Goal: Information Seeking & Learning: Check status

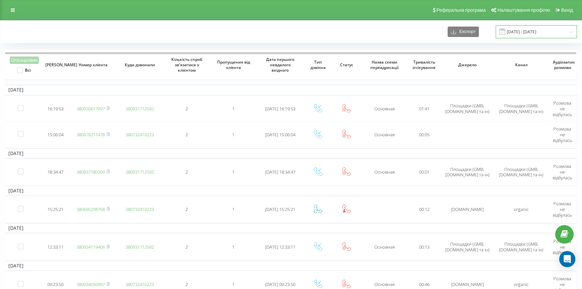
click at [516, 29] on input "14.11.2022 - 14.12.2022" at bounding box center [536, 31] width 81 height 13
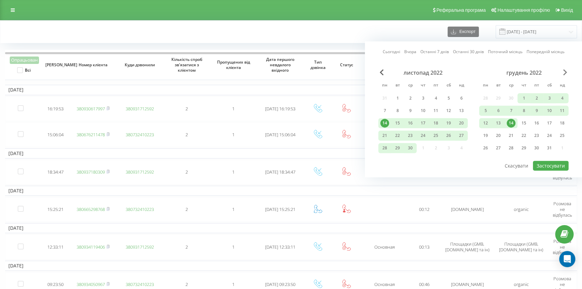
click at [564, 72] on span "Next Month" at bounding box center [566, 72] width 4 height 6
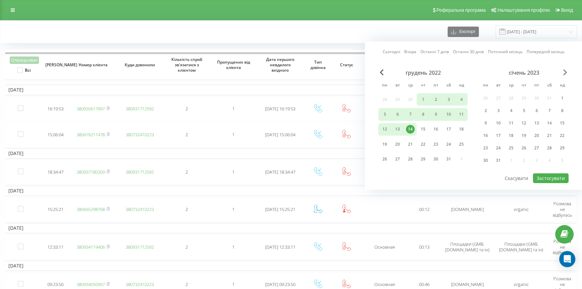
click at [564, 72] on span "Next Month" at bounding box center [566, 72] width 4 height 6
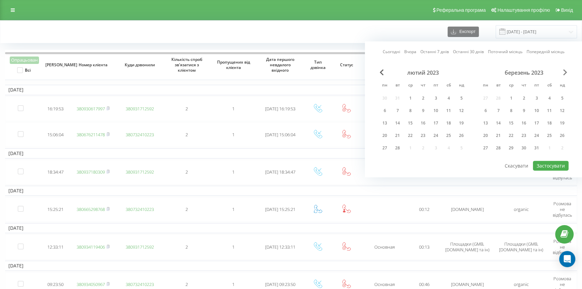
click at [564, 72] on span "Next Month" at bounding box center [566, 72] width 4 height 6
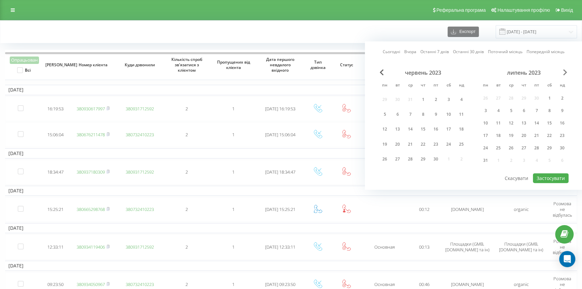
click at [564, 72] on span "Next Month" at bounding box center [566, 72] width 4 height 6
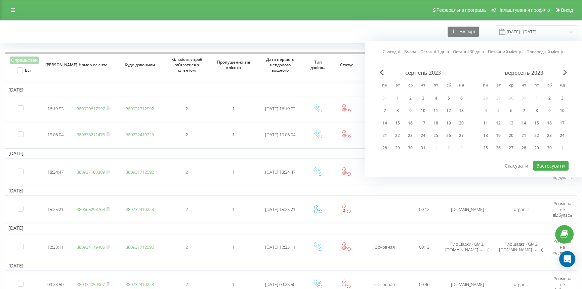
click at [564, 72] on span "Next Month" at bounding box center [566, 72] width 4 height 6
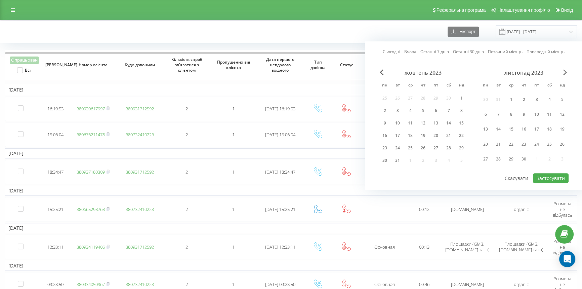
click at [564, 72] on span "Next Month" at bounding box center [566, 72] width 4 height 6
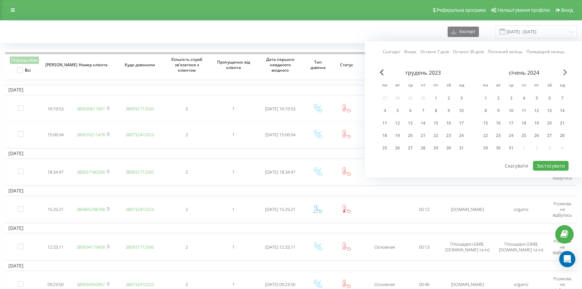
click at [564, 72] on span "Next Month" at bounding box center [566, 72] width 4 height 6
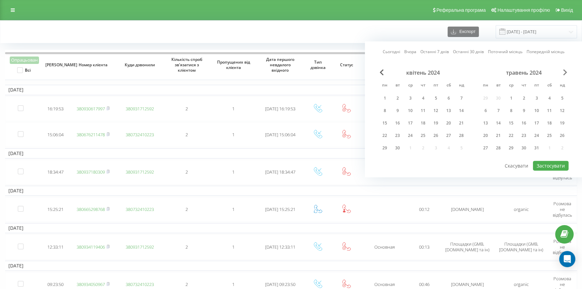
click at [564, 72] on span "Next Month" at bounding box center [566, 72] width 4 height 6
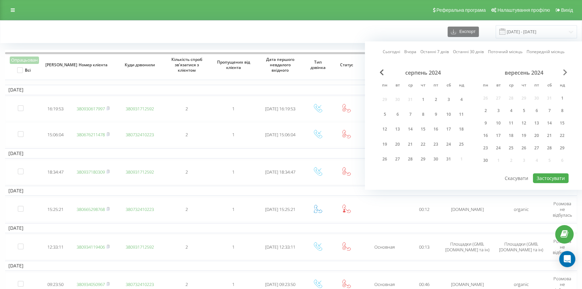
click at [564, 72] on span "Next Month" at bounding box center [566, 72] width 4 height 6
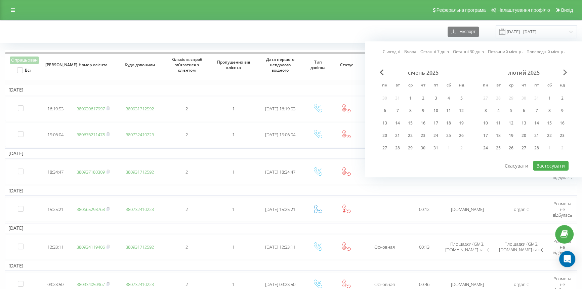
click at [564, 72] on span "Next Month" at bounding box center [566, 72] width 4 height 6
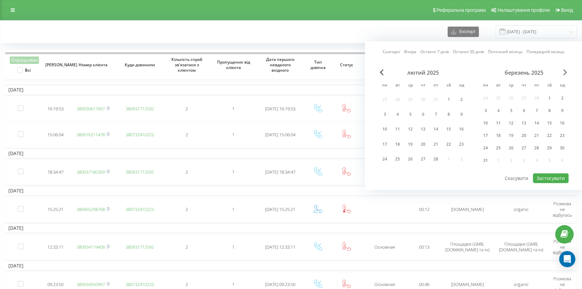
click at [564, 72] on span "Next Month" at bounding box center [566, 72] width 4 height 6
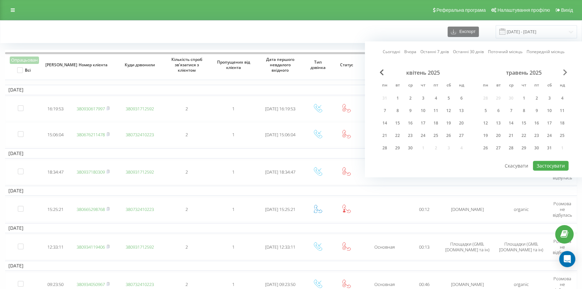
click at [564, 72] on span "Next Month" at bounding box center [566, 72] width 4 height 6
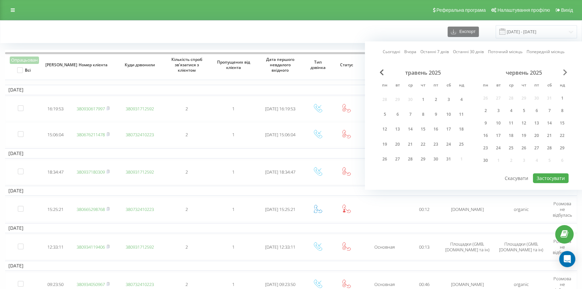
click at [564, 72] on span "Next Month" at bounding box center [566, 72] width 4 height 6
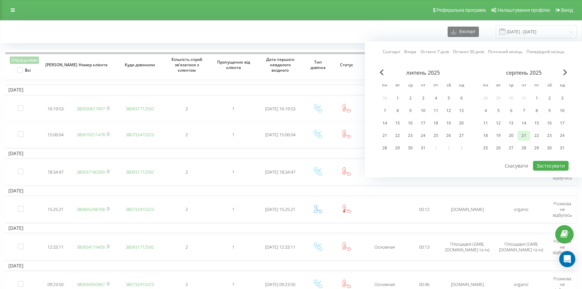
click at [524, 133] on div "21" at bounding box center [524, 135] width 9 height 9
click at [547, 161] on button "Застосувати" at bounding box center [551, 166] width 36 height 10
type input "[DATE] - [DATE]"
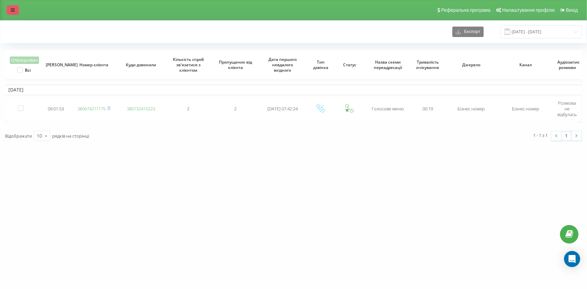
click at [14, 12] on icon at bounding box center [13, 10] width 4 height 5
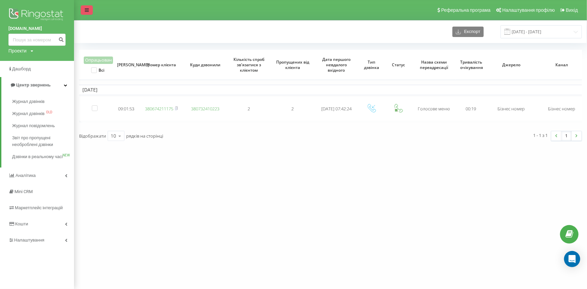
click at [81, 12] on link at bounding box center [87, 9] width 12 height 9
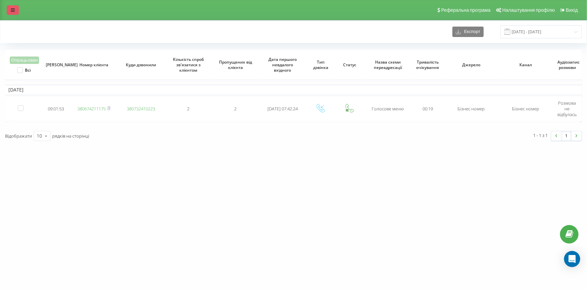
click at [13, 8] on icon at bounding box center [13, 10] width 4 height 5
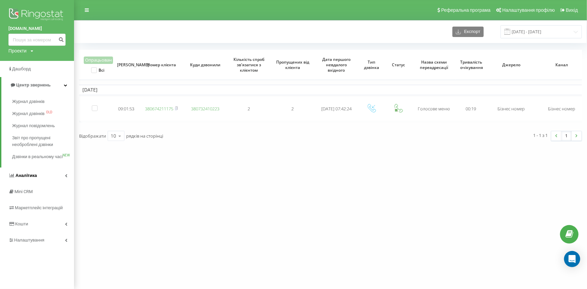
click at [17, 178] on span "Аналiтика" at bounding box center [26, 175] width 22 height 5
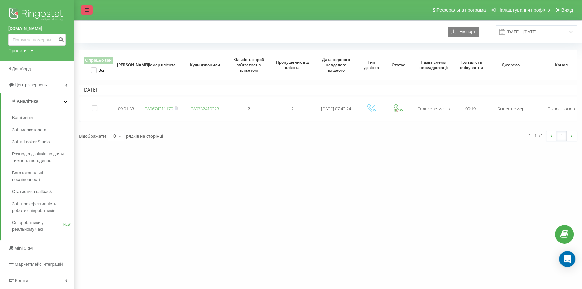
click at [82, 10] on link at bounding box center [87, 9] width 12 height 9
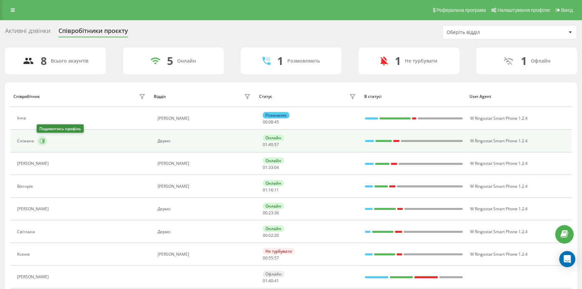
click at [42, 142] on icon at bounding box center [43, 140] width 2 height 3
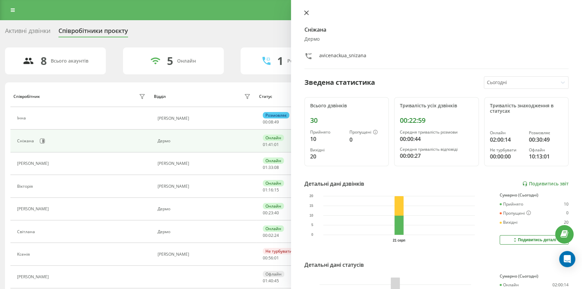
click at [305, 12] on icon at bounding box center [306, 12] width 5 height 5
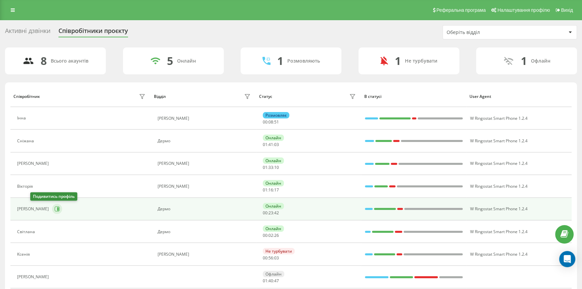
click at [57, 209] on icon at bounding box center [58, 208] width 2 height 3
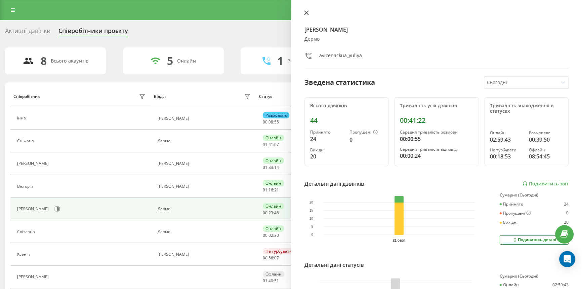
click at [305, 12] on icon at bounding box center [307, 13] width 4 height 4
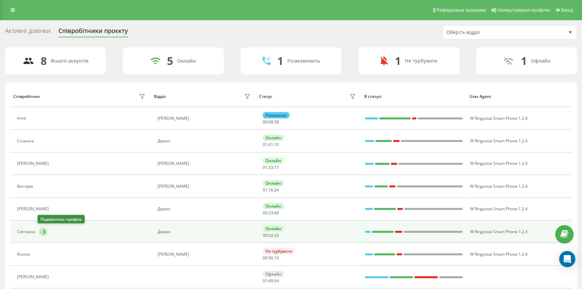
click at [41, 232] on icon at bounding box center [43, 231] width 5 height 5
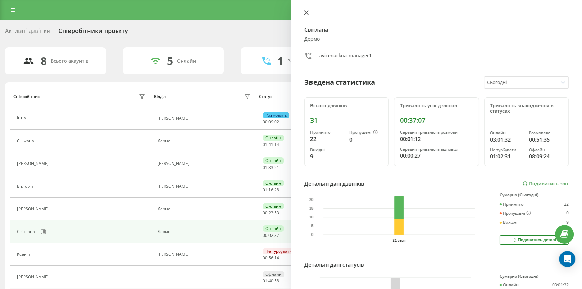
click at [305, 14] on icon at bounding box center [307, 13] width 4 height 4
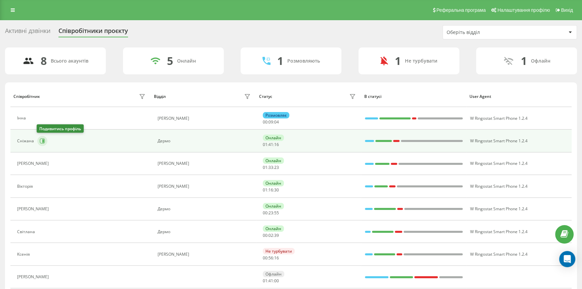
click at [41, 141] on icon at bounding box center [42, 140] width 5 height 5
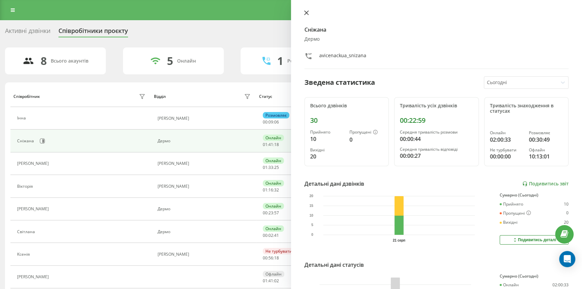
click at [306, 12] on icon at bounding box center [307, 13] width 4 height 4
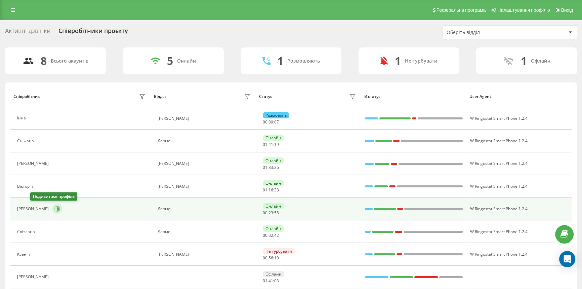
click at [54, 208] on icon at bounding box center [56, 208] width 5 height 5
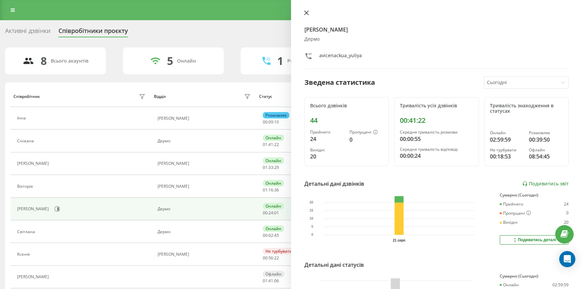
click at [305, 13] on icon at bounding box center [306, 12] width 5 height 5
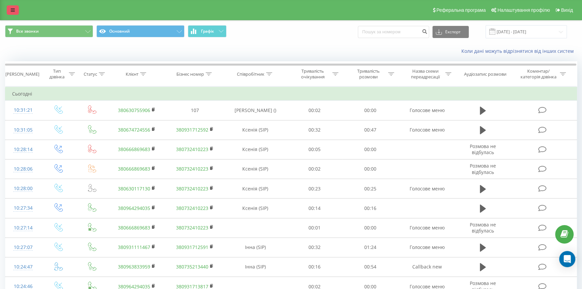
click at [18, 9] on link at bounding box center [13, 9] width 12 height 9
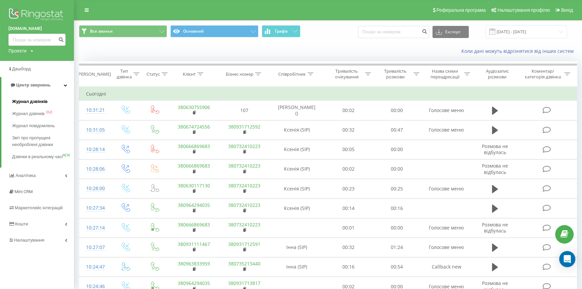
click at [28, 104] on span "Журнал дзвінків" at bounding box center [30, 101] width 36 height 7
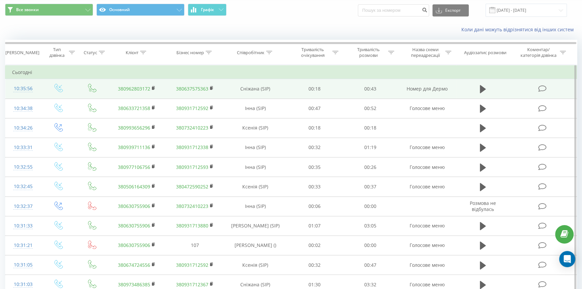
scroll to position [30, 0]
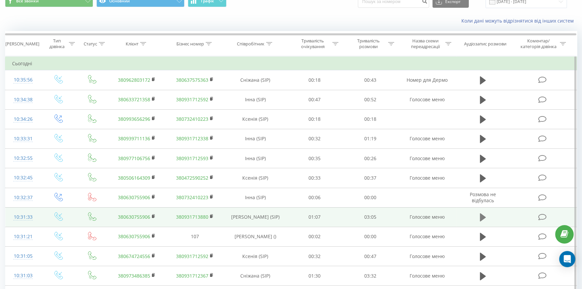
click at [484, 215] on icon at bounding box center [483, 217] width 6 height 8
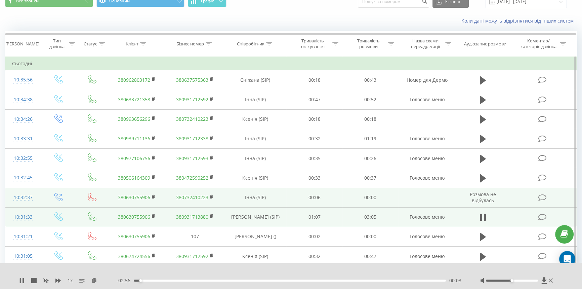
scroll to position [61, 0]
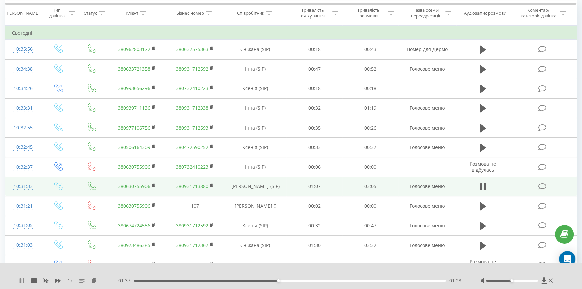
click at [22, 281] on icon at bounding box center [21, 280] width 5 height 5
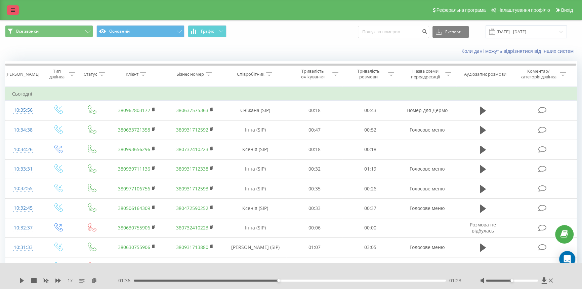
click at [13, 11] on icon at bounding box center [13, 10] width 4 height 5
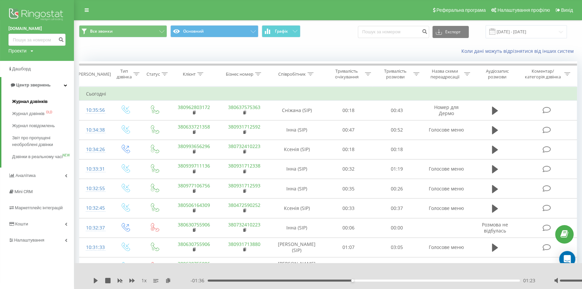
click at [24, 103] on span "Журнал дзвінків" at bounding box center [30, 101] width 36 height 7
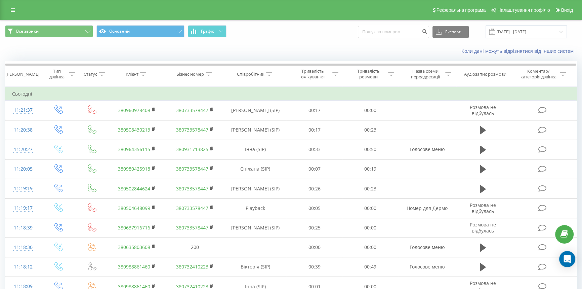
click at [19, 14] on div "Реферальна програма Налаштування профілю Вихід" at bounding box center [291, 10] width 582 height 20
click at [17, 14] on link at bounding box center [13, 9] width 12 height 9
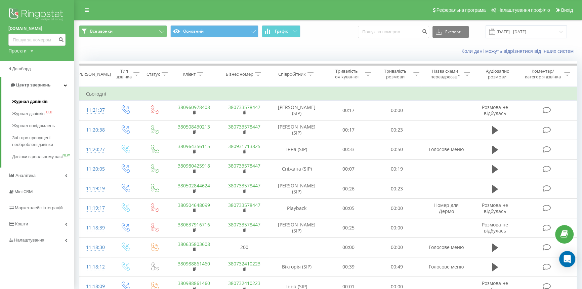
click at [34, 101] on span "Журнал дзвінків" at bounding box center [30, 101] width 36 height 7
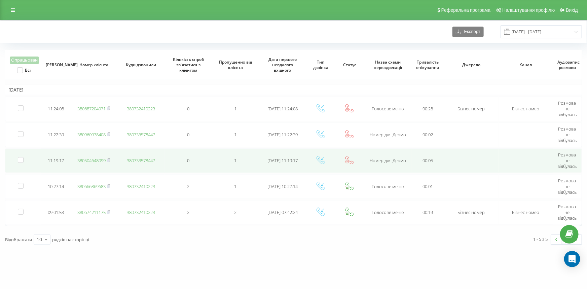
click at [85, 160] on link "380504648099" at bounding box center [91, 160] width 28 height 6
click at [109, 159] on rect at bounding box center [108, 160] width 2 height 3
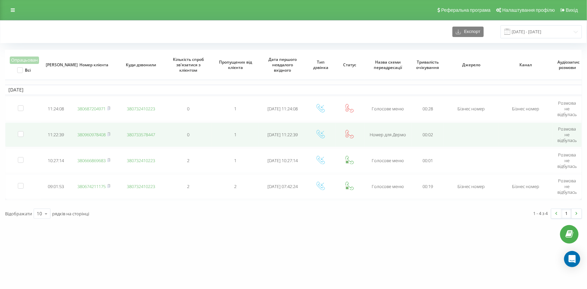
click at [95, 135] on link "380960978408" at bounding box center [91, 134] width 28 height 6
click at [109, 134] on rect at bounding box center [108, 134] width 2 height 3
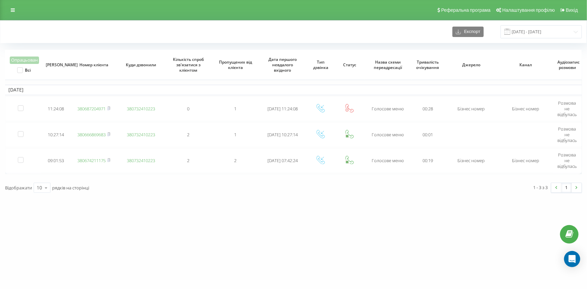
click at [248, 275] on div "avicena.ck.ua Проекти avicena.ck.ua Дашборд Центр звернень Журнал дзвінків Журн…" at bounding box center [293, 144] width 587 height 289
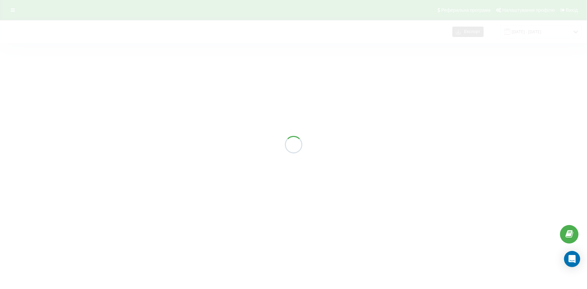
click at [100, 158] on div at bounding box center [293, 144] width 587 height 289
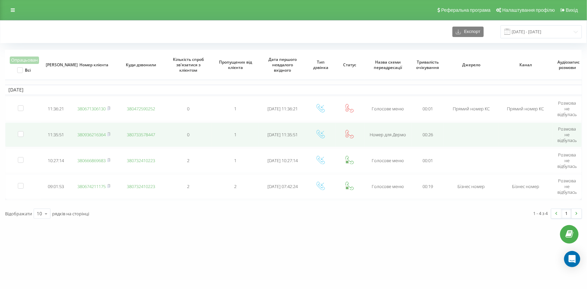
click at [82, 135] on link "380936216364" at bounding box center [91, 134] width 28 height 6
click at [110, 133] on icon at bounding box center [109, 134] width 2 height 3
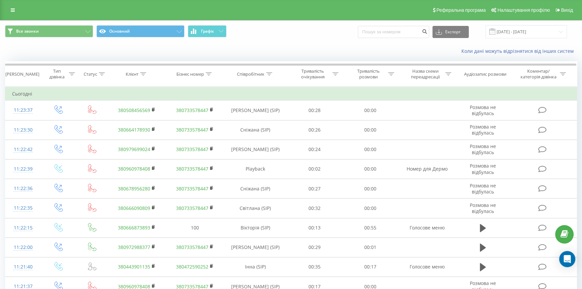
click at [17, 11] on link at bounding box center [13, 9] width 12 height 9
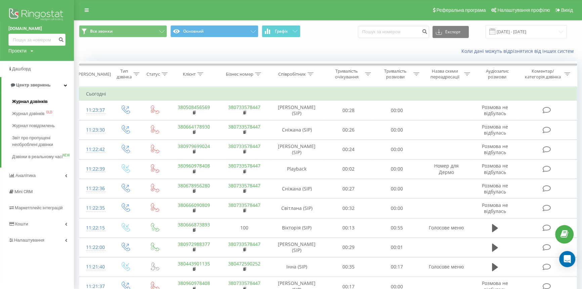
click at [27, 103] on span "Журнал дзвінків" at bounding box center [30, 101] width 36 height 7
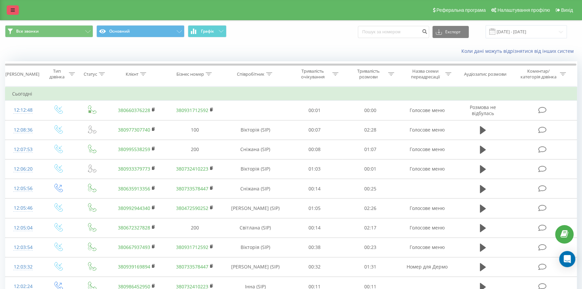
click at [13, 10] on icon at bounding box center [13, 10] width 4 height 5
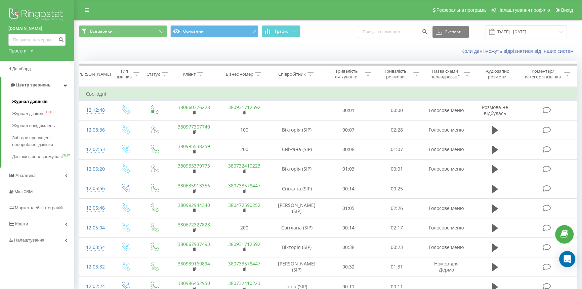
click at [22, 99] on span "Журнал дзвінків" at bounding box center [30, 101] width 36 height 7
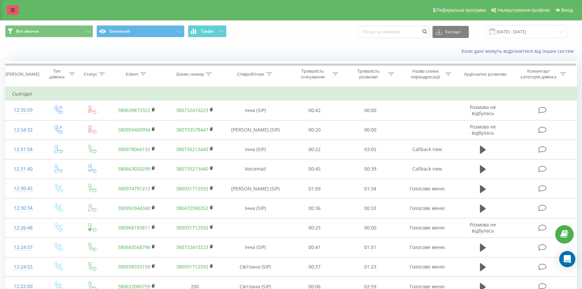
click at [13, 5] on link at bounding box center [13, 9] width 12 height 9
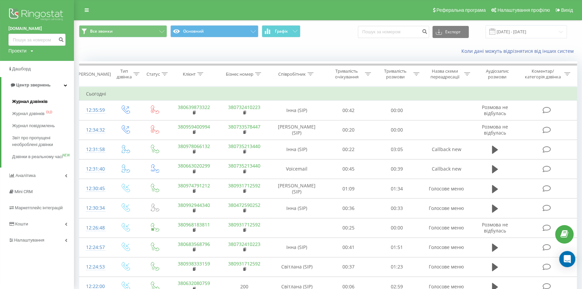
click at [18, 102] on span "Журнал дзвінків" at bounding box center [30, 101] width 36 height 7
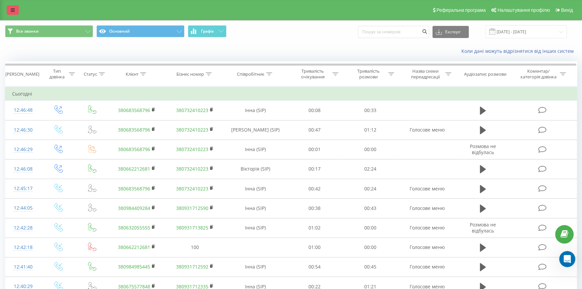
click at [18, 11] on link at bounding box center [13, 9] width 12 height 9
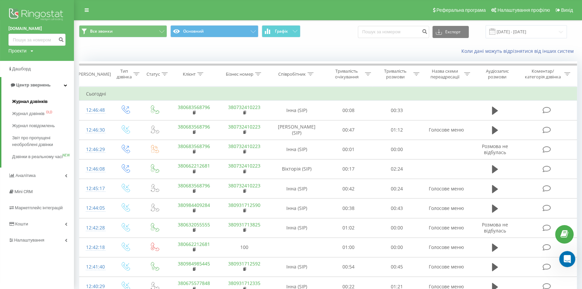
click at [27, 104] on span "Журнал дзвінків" at bounding box center [30, 101] width 36 height 7
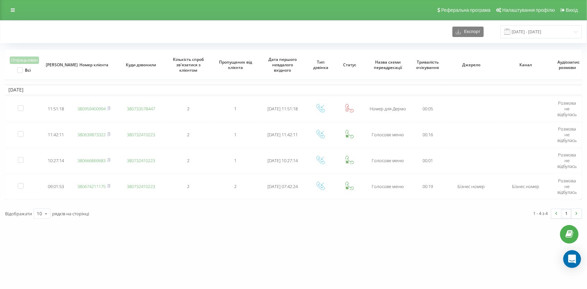
click at [574, 257] on icon "Open Intercom Messenger" at bounding box center [572, 259] width 8 height 9
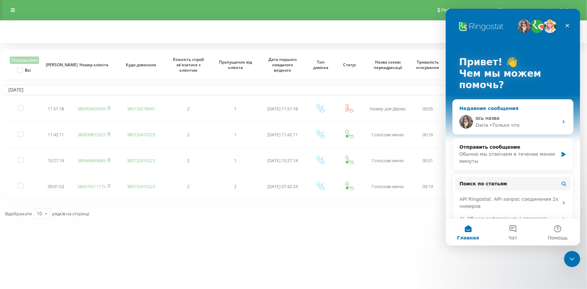
click at [530, 118] on div "ось назва" at bounding box center [516, 118] width 83 height 7
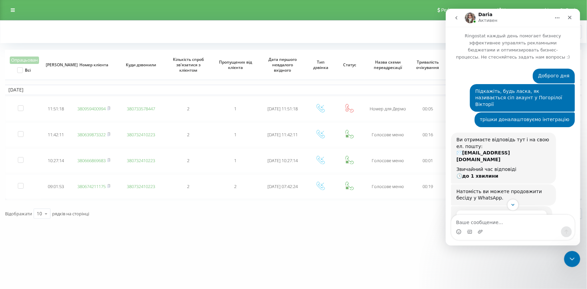
scroll to position [83, 0]
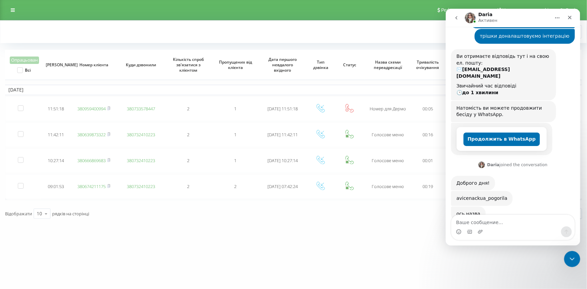
click at [385, 227] on div "avicena.ck.ua Проекти avicena.ck.ua Дашборд Центр звернень Журнал дзвінків Журн…" at bounding box center [293, 144] width 587 height 289
click at [567, 256] on icon "Закрыть службу сообщений Intercom" at bounding box center [571, 258] width 8 height 8
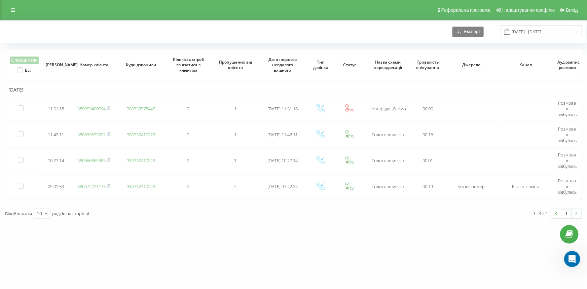
scroll to position [130, 0]
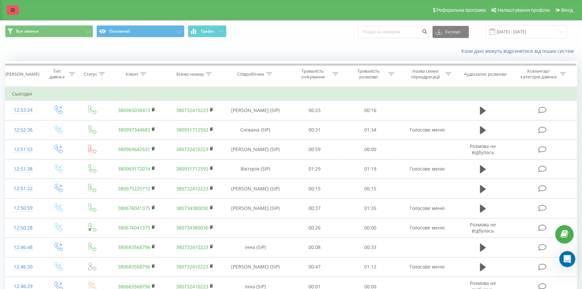
click at [15, 10] on link at bounding box center [13, 9] width 12 height 9
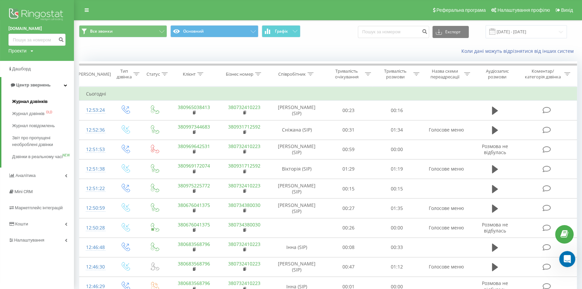
drag, startPoint x: 24, startPoint y: 101, endPoint x: 135, endPoint y: 34, distance: 129.6
click at [24, 101] on span "Журнал дзвінків" at bounding box center [30, 101] width 36 height 7
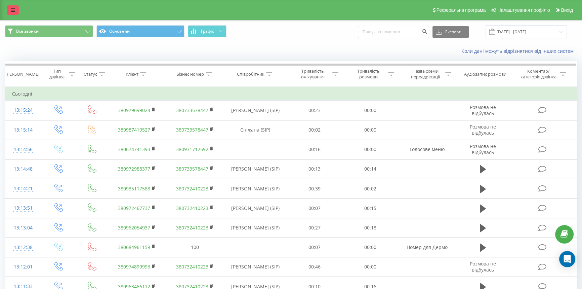
click at [14, 8] on icon at bounding box center [13, 10] width 4 height 5
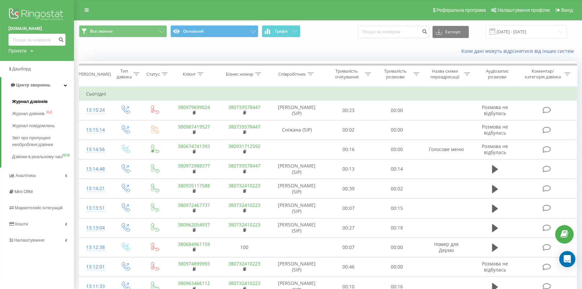
click at [20, 104] on span "Журнал дзвінків" at bounding box center [30, 101] width 36 height 7
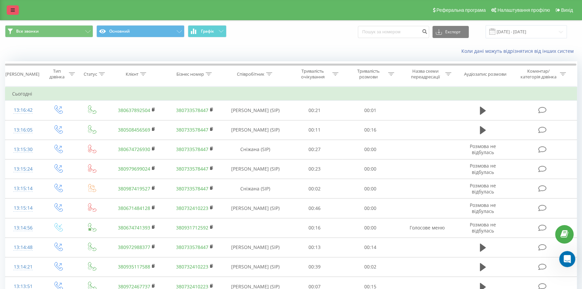
click at [10, 11] on link at bounding box center [13, 9] width 12 height 9
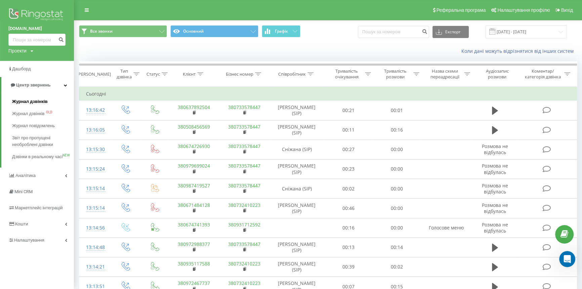
click at [20, 101] on span "Журнал дзвінків" at bounding box center [30, 101] width 36 height 7
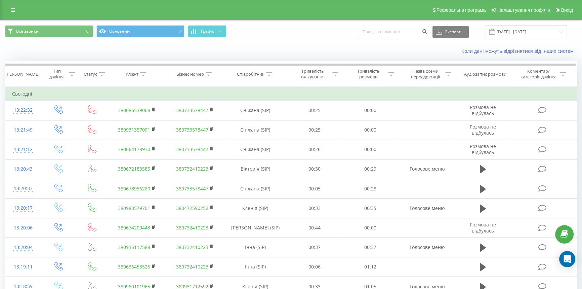
click at [20, 12] on div "Реферальна програма Налаштування профілю Вихід" at bounding box center [291, 10] width 582 height 20
drag, startPoint x: 13, startPoint y: 11, endPoint x: 27, endPoint y: 18, distance: 15.2
click at [13, 11] on icon at bounding box center [13, 10] width 4 height 5
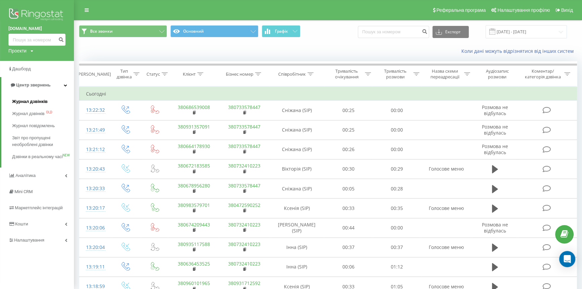
click at [27, 101] on span "Журнал дзвінків" at bounding box center [30, 101] width 36 height 7
